Goal: Transaction & Acquisition: Purchase product/service

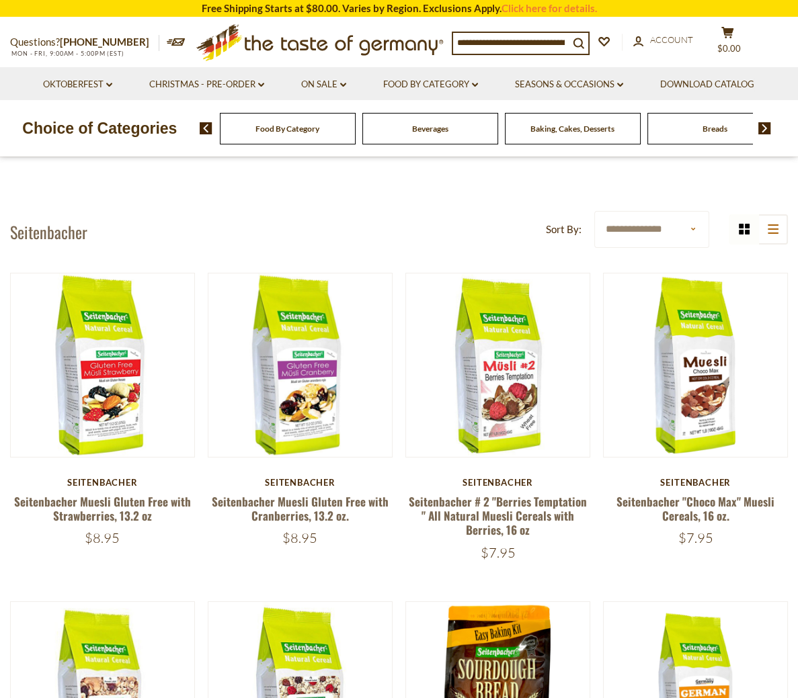
click at [518, 33] on input at bounding box center [511, 42] width 116 height 19
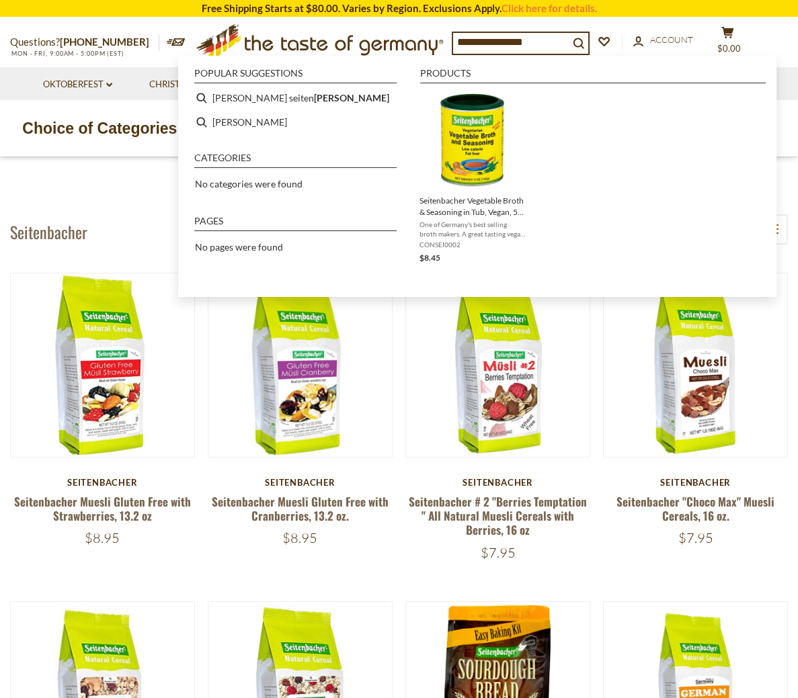
type input "**********"
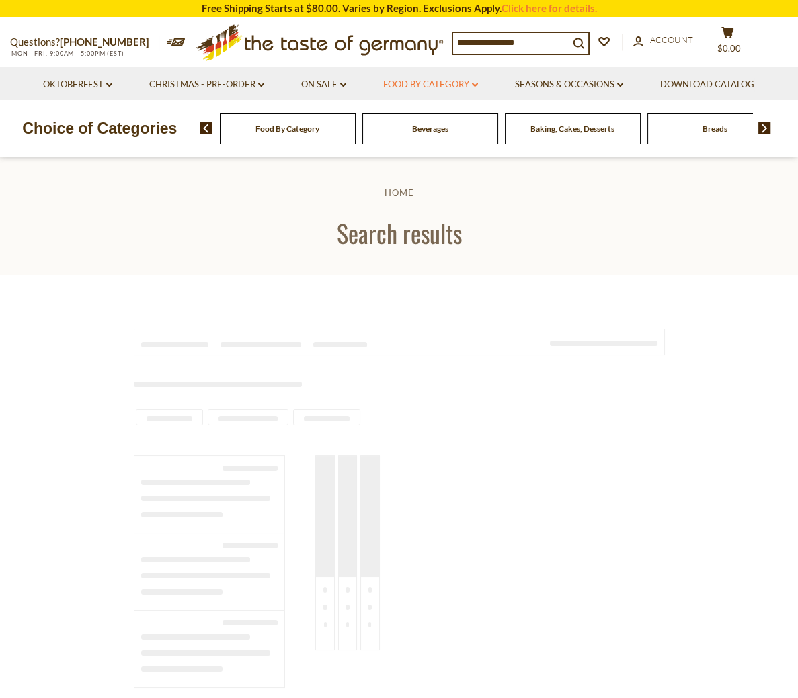
type input "**********"
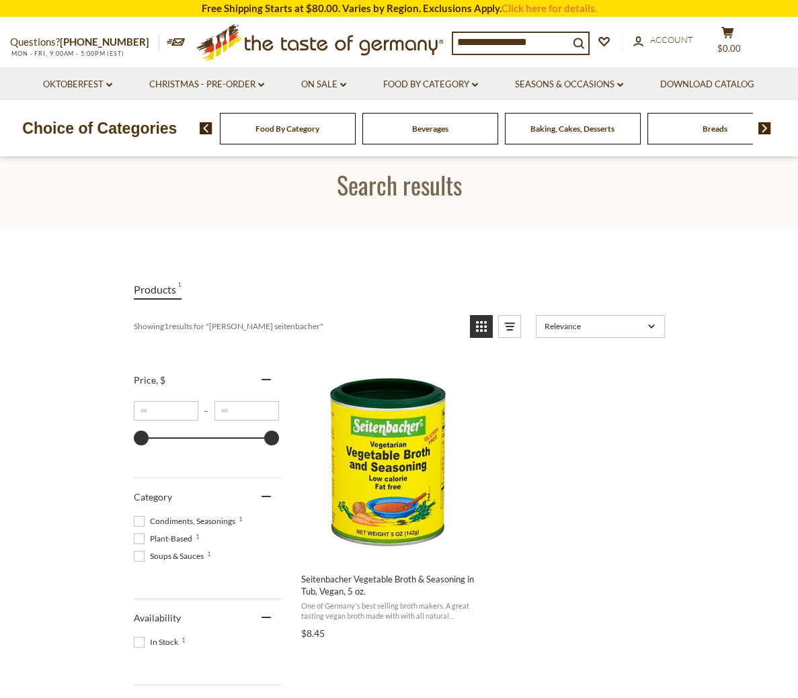
scroll to position [48, 0]
